Goal: Check status

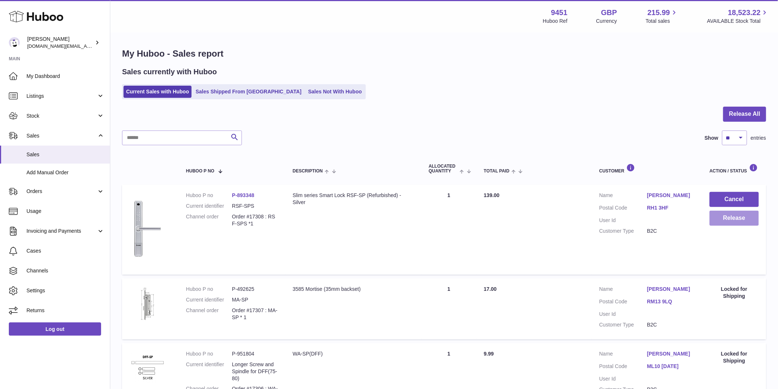
click at [737, 221] on button "Release" at bounding box center [734, 218] width 49 height 15
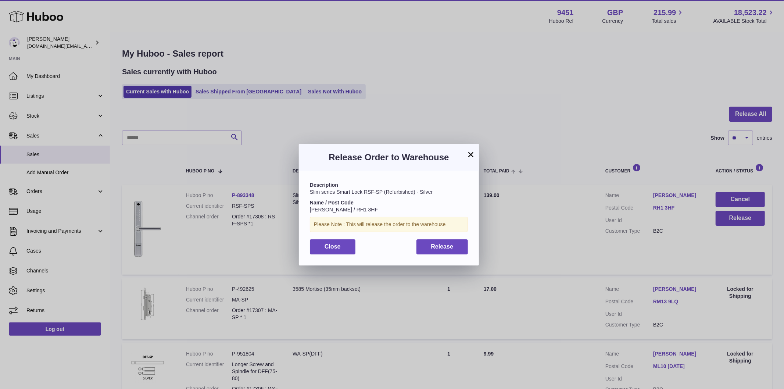
click at [278, 8] on div "× Release Order to Warehouse Description Slim series Smart Lock RSF-SP (Refurbi…" at bounding box center [392, 194] width 784 height 389
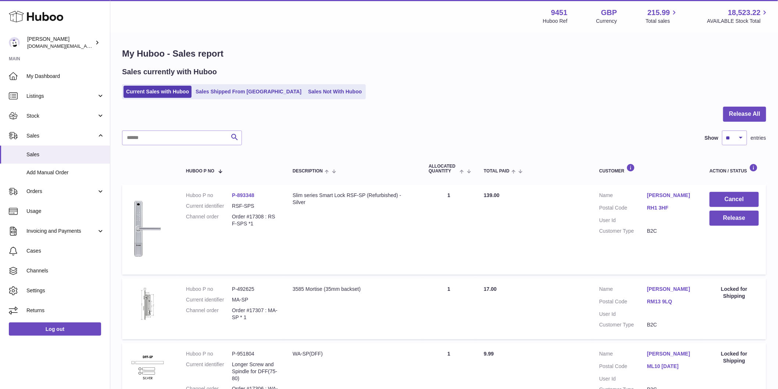
drag, startPoint x: 271, startPoint y: 44, endPoint x: 303, endPoint y: 129, distance: 89.9
click at [272, 45] on div at bounding box center [389, 194] width 778 height 389
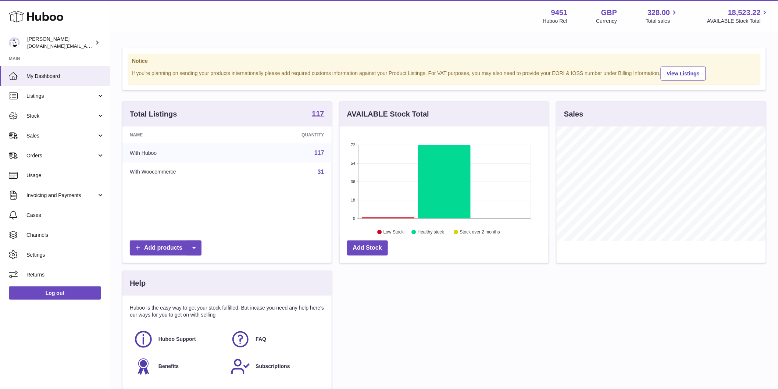
scroll to position [115, 209]
click at [38, 138] on span "Sales" at bounding box center [61, 135] width 70 height 7
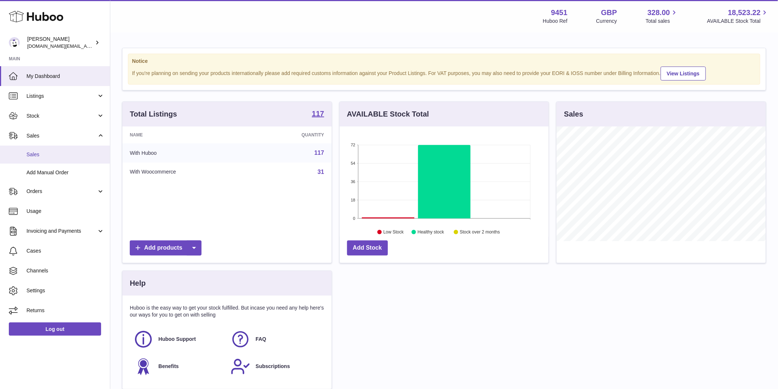
click at [50, 158] on link "Sales" at bounding box center [55, 155] width 110 height 18
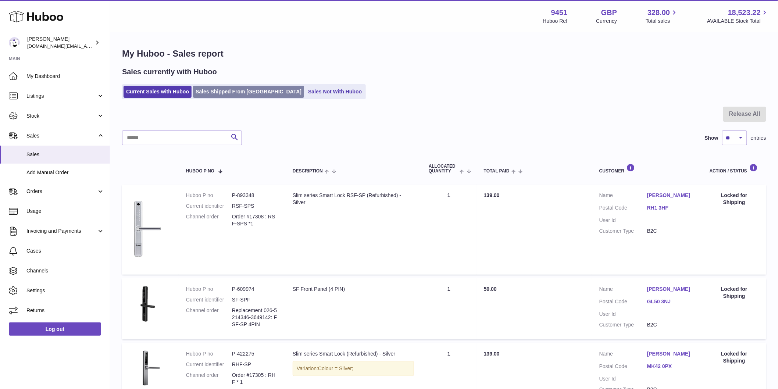
click at [236, 92] on link "Sales Shipped From [GEOGRAPHIC_DATA]" at bounding box center [248, 92] width 111 height 12
